Goal: Task Accomplishment & Management: Use online tool/utility

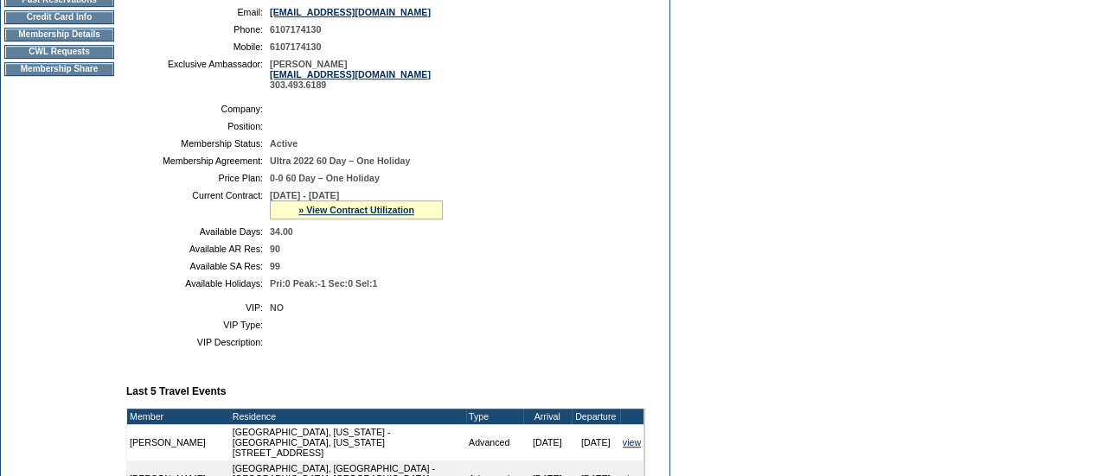
scroll to position [275, 0]
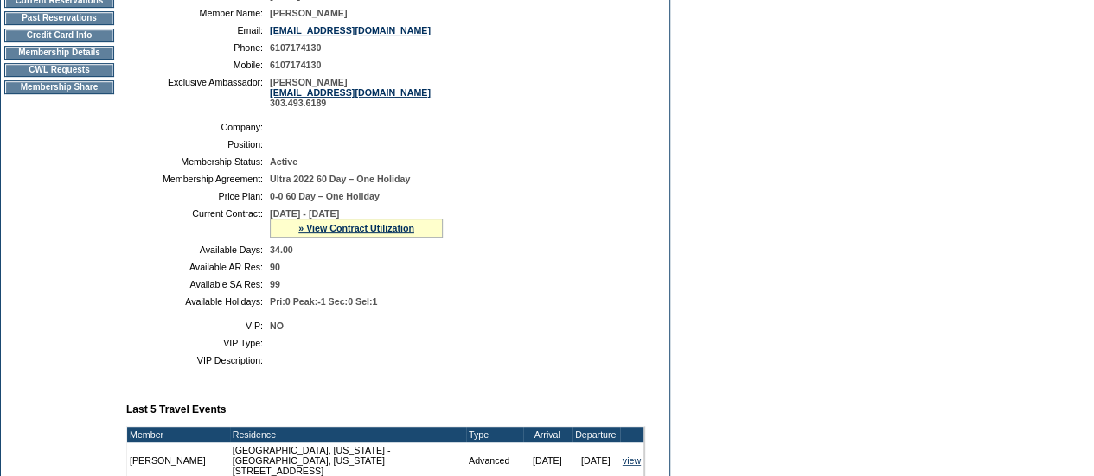
click at [103, 76] on td "CWL Requests" at bounding box center [59, 70] width 110 height 14
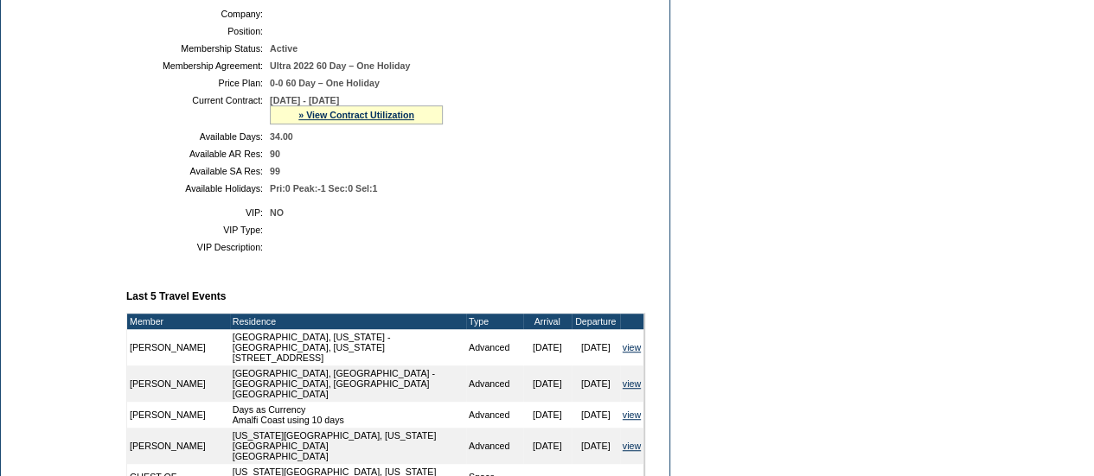
scroll to position [389, 0]
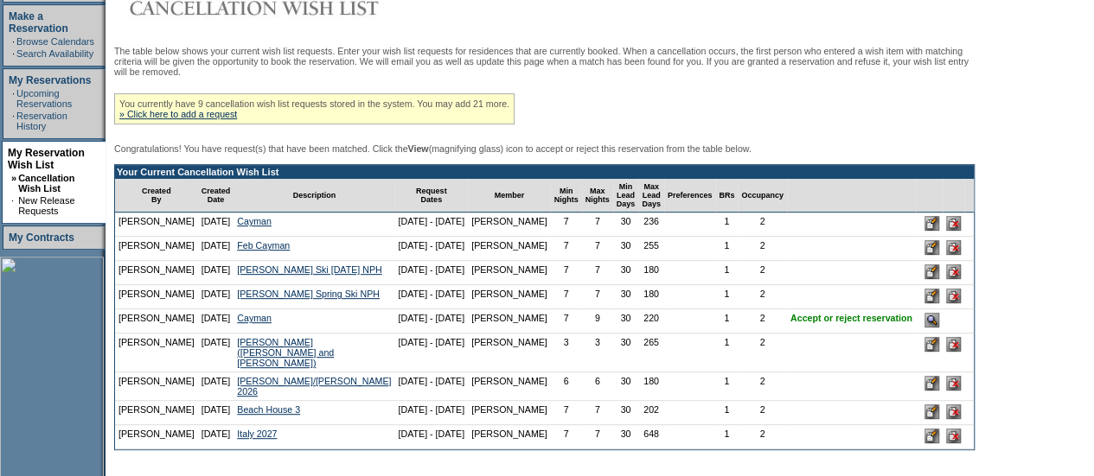
scroll to position [282, 0]
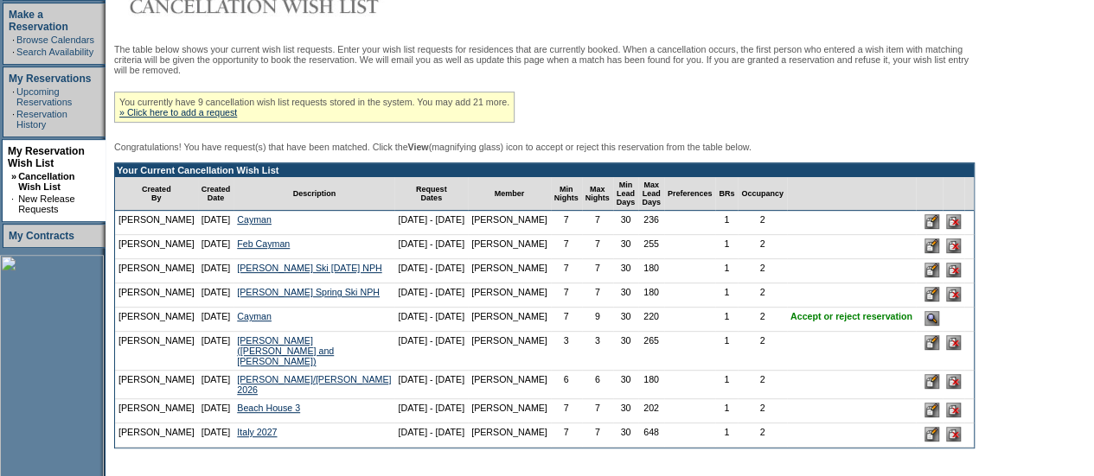
click at [924, 326] on input "image" at bounding box center [931, 318] width 15 height 15
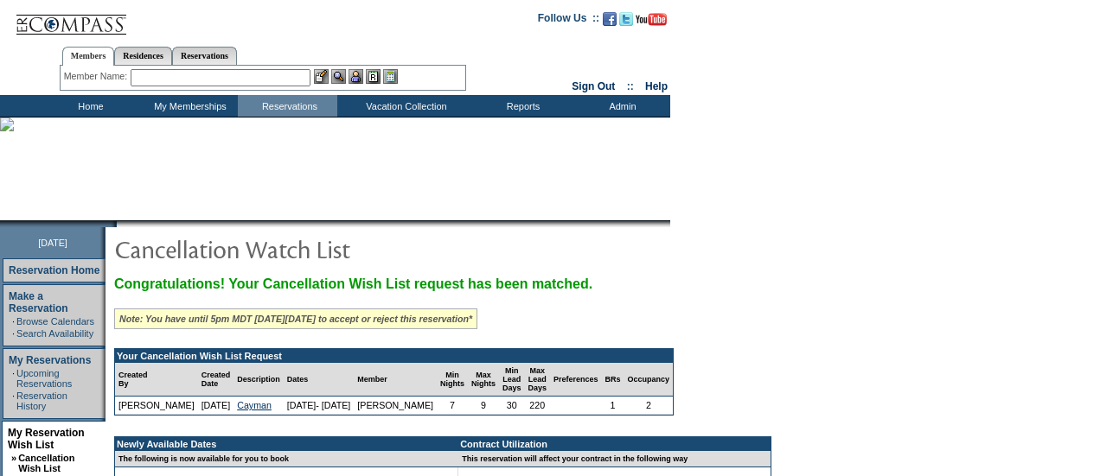
scroll to position [175, 0]
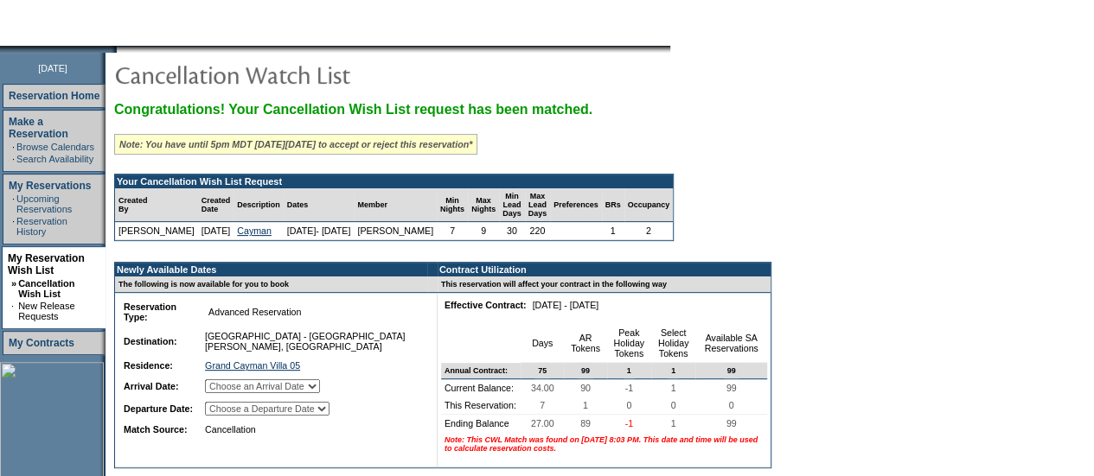
click at [297, 393] on select "Choose an Arrival Date [DATE] [DATE] [DATE] [DATE] [DATE] [DATE] [DATE]" at bounding box center [262, 387] width 115 height 14
select select "[DATE]"
click at [227, 392] on select "Choose an Arrival Date Sunday, April 19, 2026 Monday, April 20, 2026 Tuesday, A…" at bounding box center [262, 387] width 115 height 14
click at [329, 416] on select "Choose a Departure Date Monday, April 20, 2026 Tuesday, April 21, 2026 Wednesda…" at bounding box center [267, 409] width 125 height 14
select select "04/26/2026"
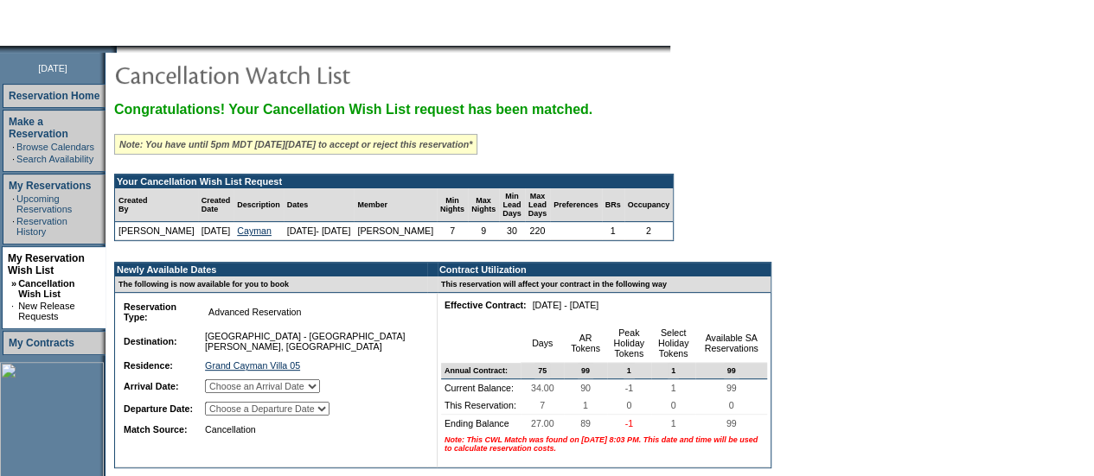
click at [227, 416] on select "Choose a Departure Date Monday, April 20, 2026 Tuesday, April 21, 2026 Wednesda…" at bounding box center [267, 409] width 125 height 14
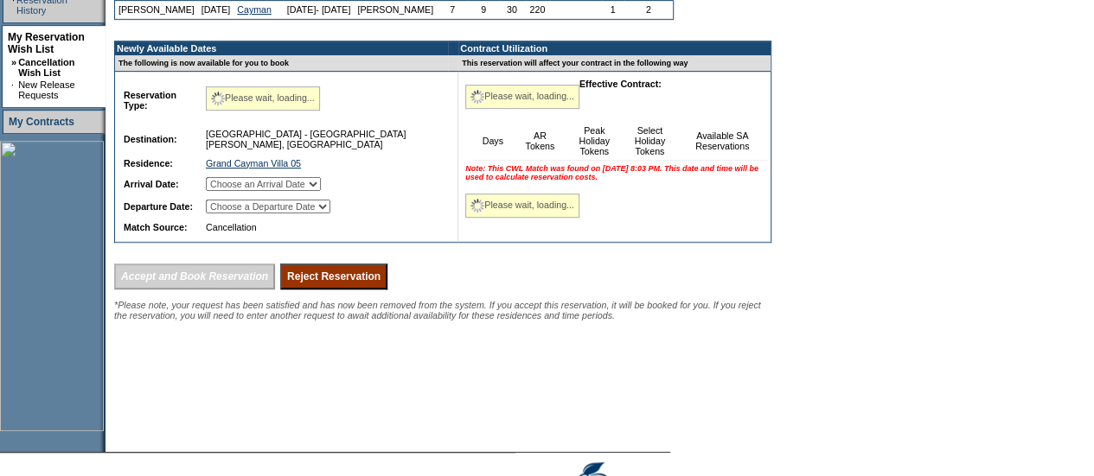
scroll to position [408, 0]
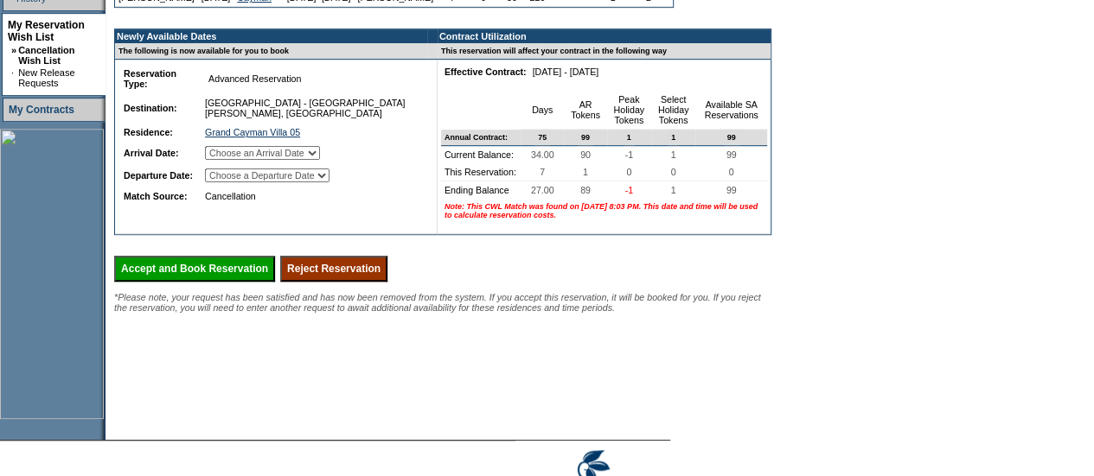
click at [583, 332] on table "Congratulations! Your Cancellation Wish List request has been matched. Note: Yo…" at bounding box center [441, 75] width 670 height 513
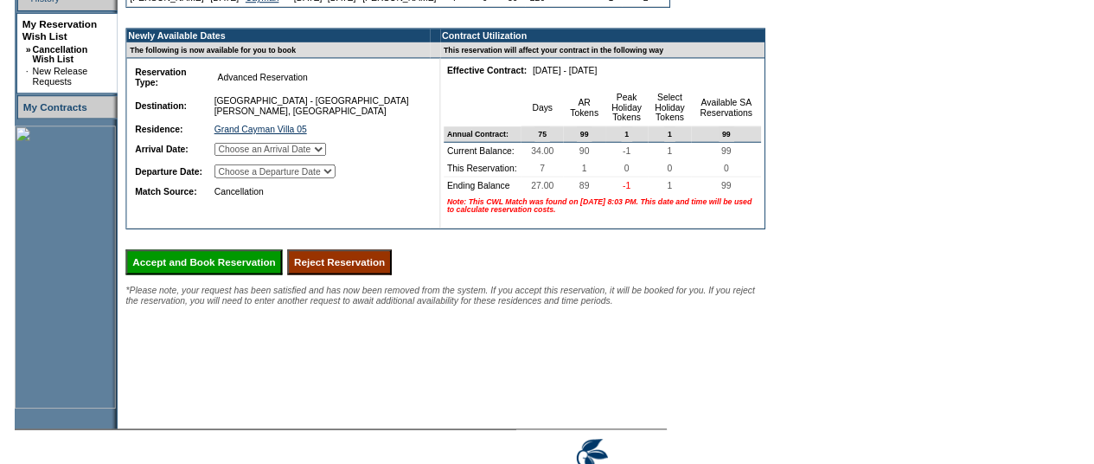
scroll to position [0, 0]
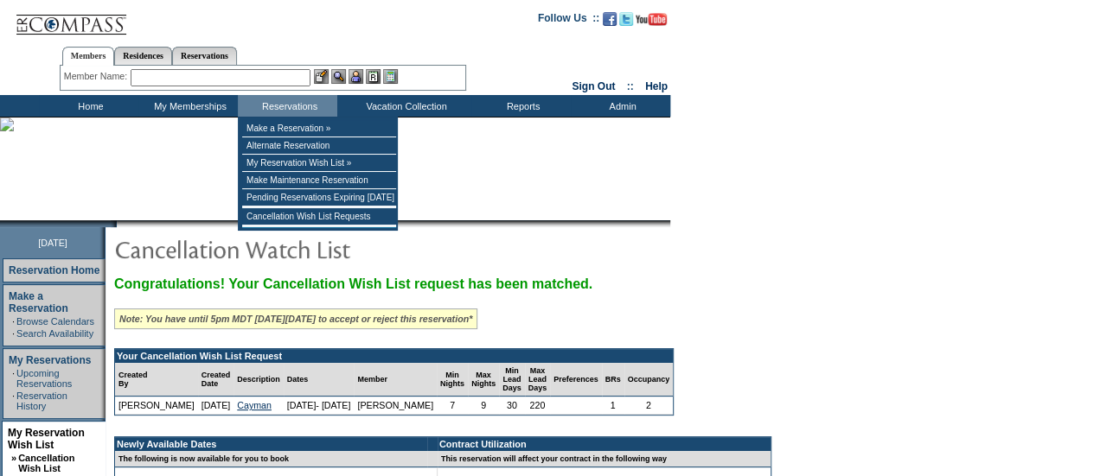
click at [253, 79] on input "text" at bounding box center [221, 77] width 180 height 17
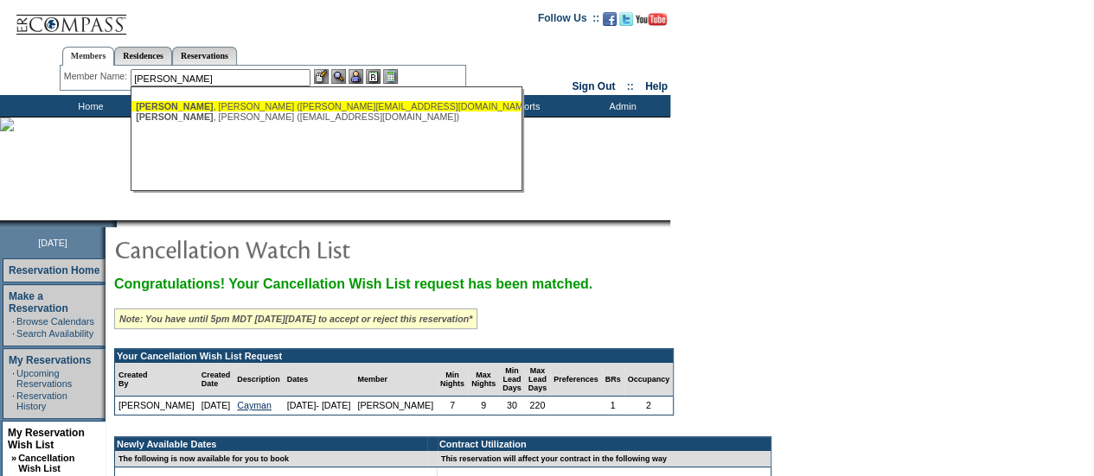
click at [220, 108] on div "Dardis , Greg (greg@dardiscommunications.com)" at bounding box center [326, 106] width 380 height 10
type input "Dardis, Greg (greg@dardiscommunications.com)"
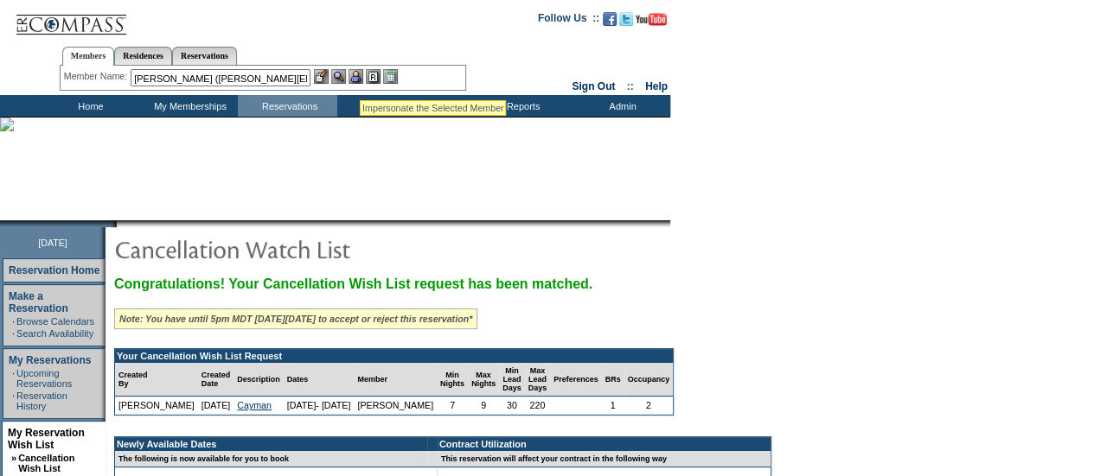
click at [361, 80] on img at bounding box center [355, 76] width 15 height 15
click at [340, 79] on img at bounding box center [338, 76] width 15 height 15
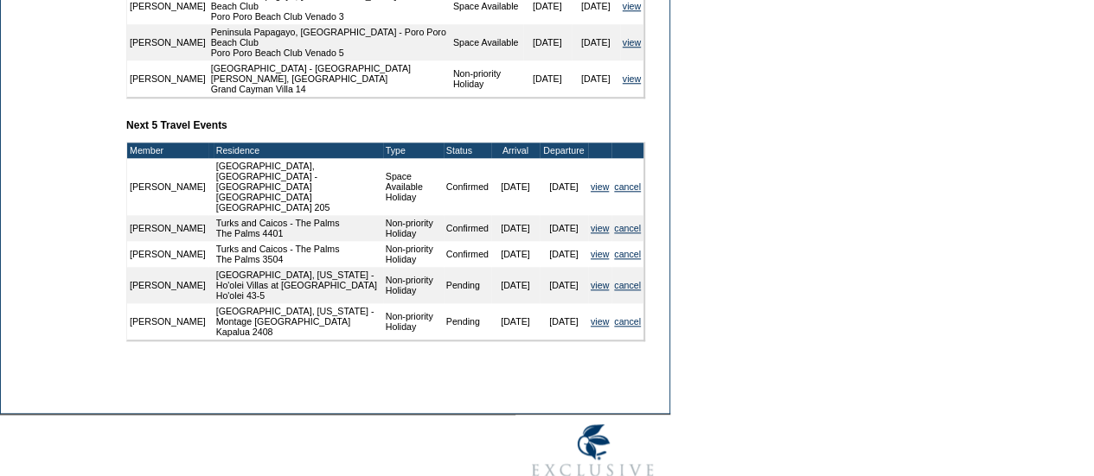
scroll to position [801, 0]
